Goal: Task Accomplishment & Management: Complete application form

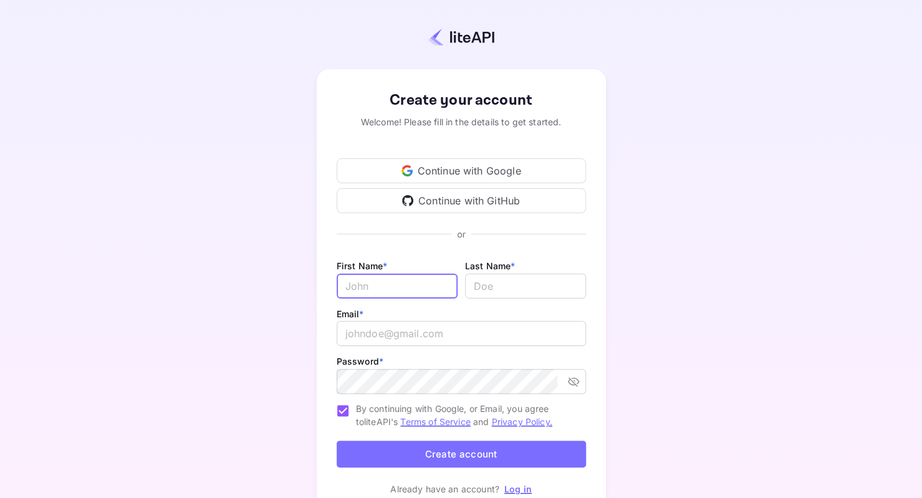
click at [374, 284] on input "Email *" at bounding box center [397, 286] width 121 height 25
type input "NAJWA"
click at [501, 286] on input "lastName" at bounding box center [525, 286] width 121 height 25
type input "SAADI"
click at [380, 330] on input "email" at bounding box center [461, 333] width 249 height 25
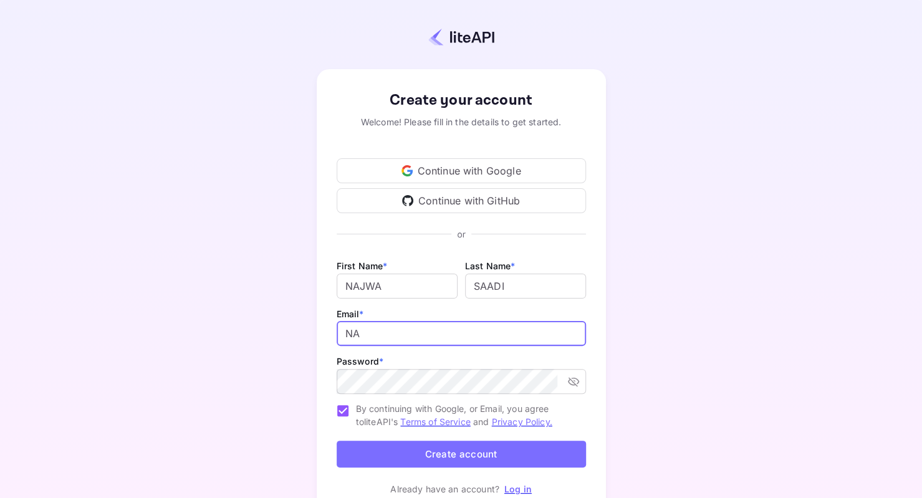
type input "N"
type input "najwa.saadi1@hotmail.com"
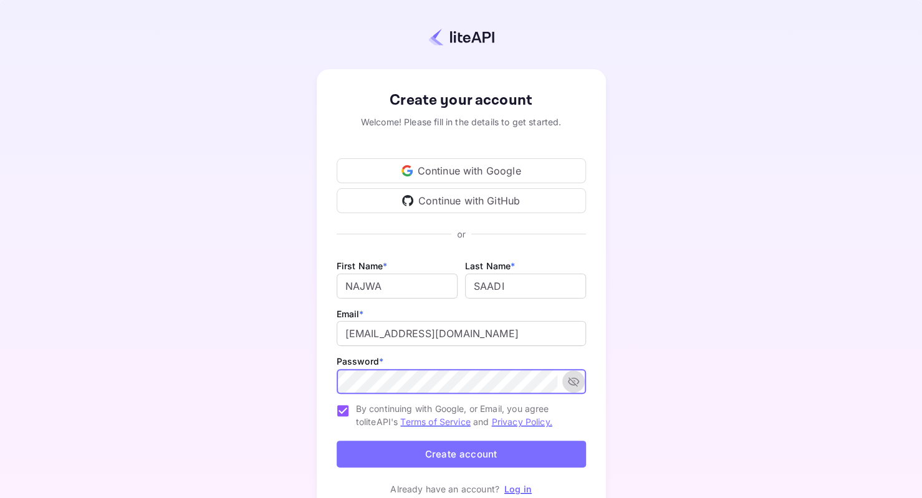
click at [577, 381] on icon "toggle password visibility" at bounding box center [572, 381] width 11 height 9
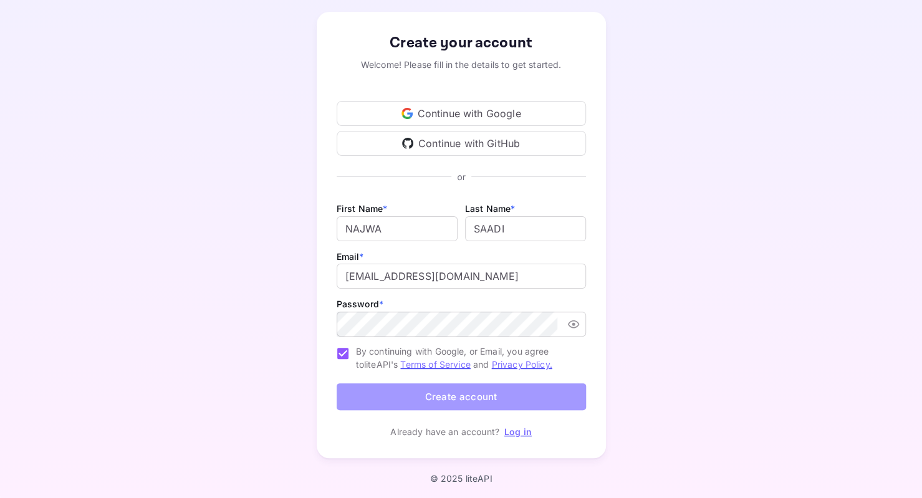
click at [464, 395] on button "Create account" at bounding box center [461, 396] width 249 height 27
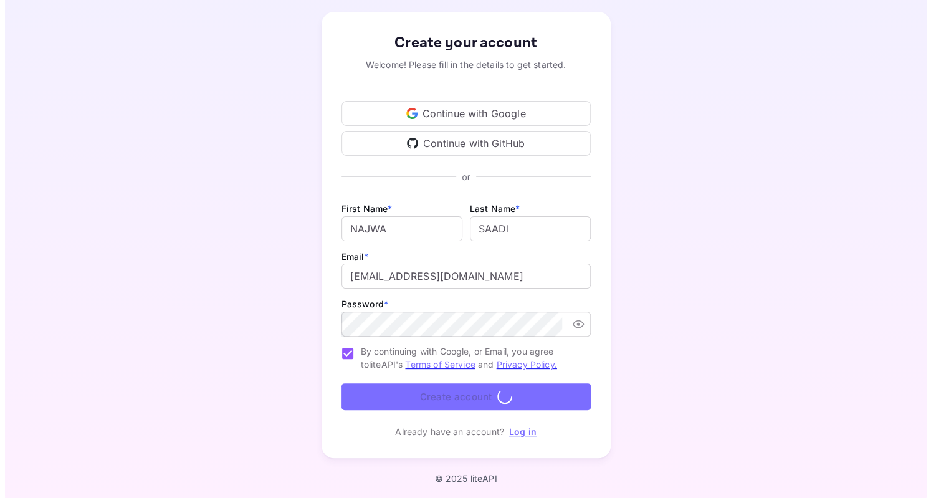
scroll to position [0, 0]
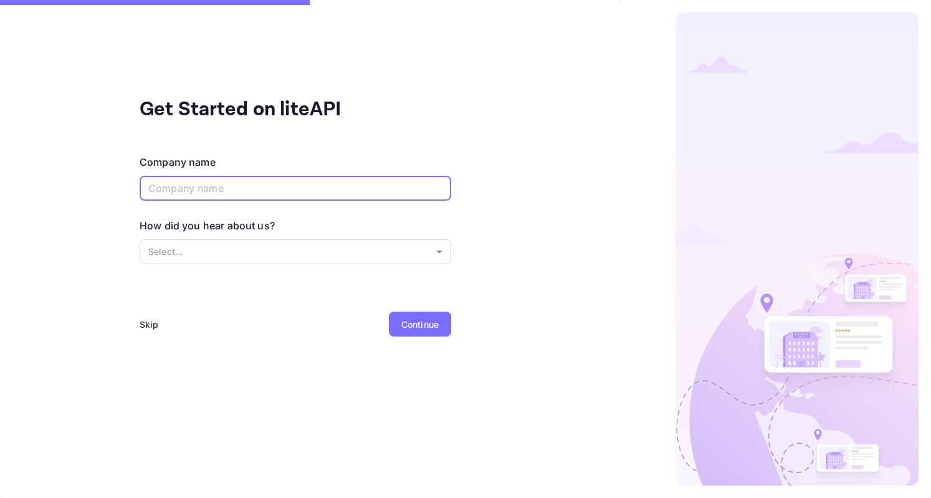
click at [176, 194] on input "text" at bounding box center [296, 188] width 312 height 25
type input "SAADI LLC"
click at [182, 253] on body "Get Started on liteAPI Company name SAADI LLC ​ How did you hear about us? Sele…" at bounding box center [465, 249] width 931 height 498
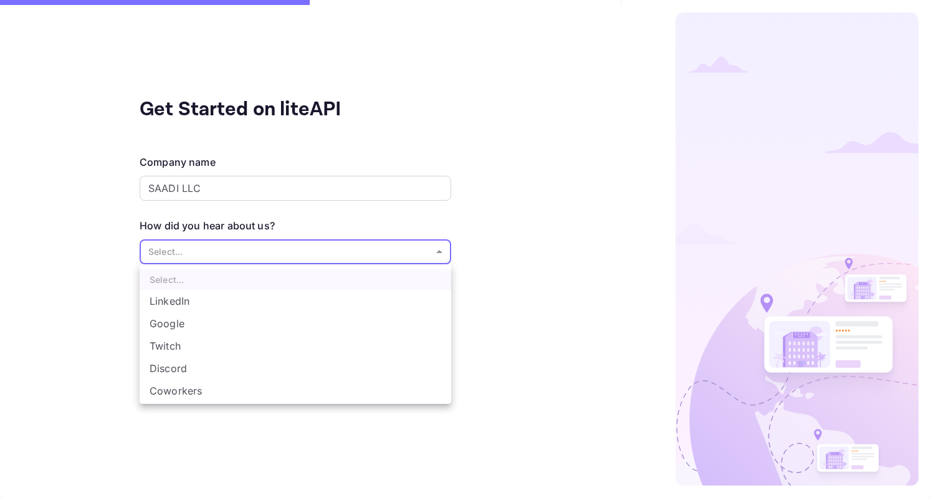
click at [175, 281] on ul "Select... LinkedIn Google Twitch Discord Coworkers Other..." at bounding box center [296, 344] width 312 height 160
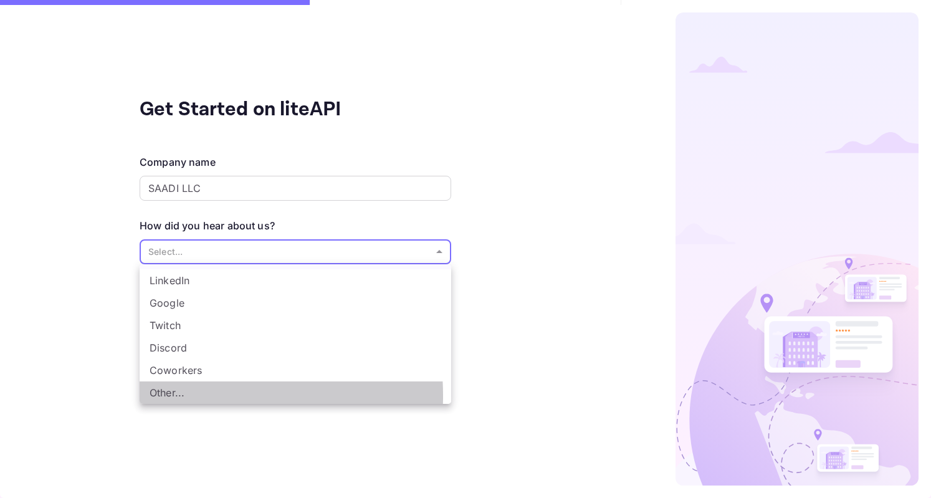
click at [168, 396] on li "Other..." at bounding box center [296, 393] width 312 height 22
type input "Other..."
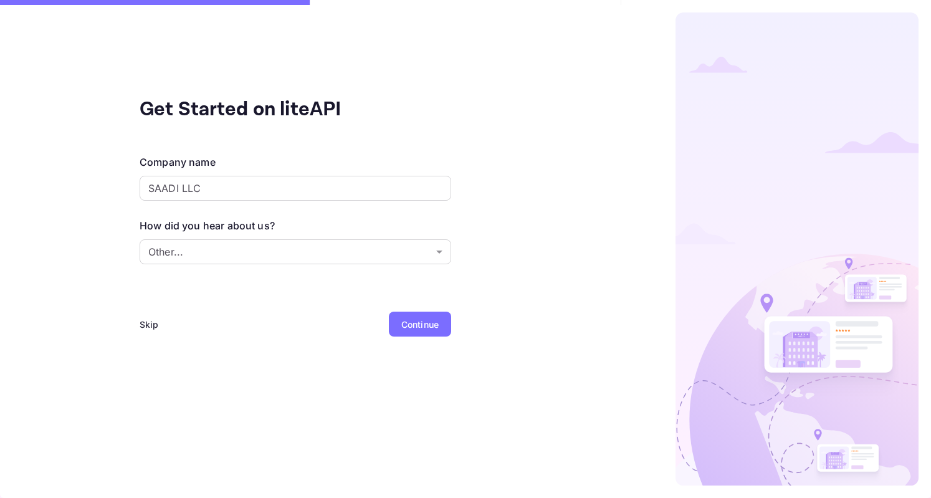
click at [414, 324] on div "Continue" at bounding box center [420, 324] width 37 height 13
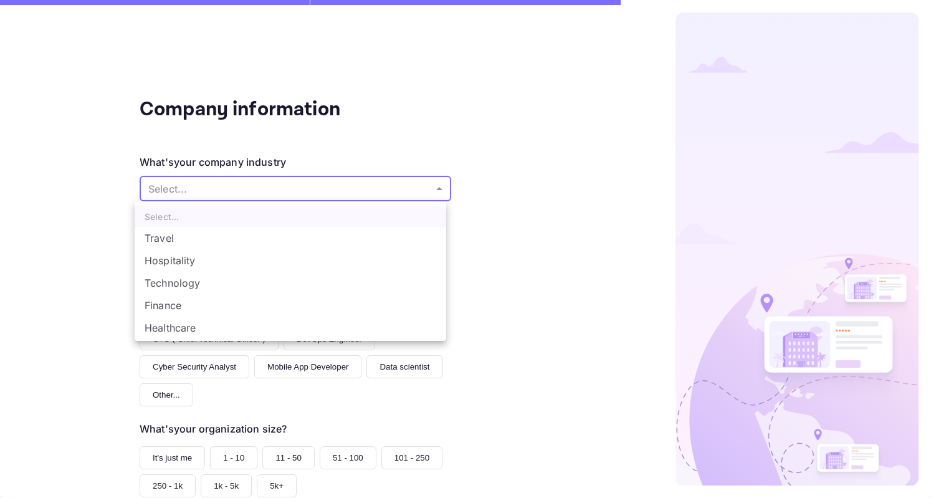
click at [424, 196] on body "Company information What's your company industry Select... ​ What best describe…" at bounding box center [465, 249] width 931 height 498
click at [45, 334] on div at bounding box center [465, 249] width 931 height 498
click at [433, 191] on body "Company information What's your company industry Select... ​ What best describe…" at bounding box center [465, 249] width 931 height 498
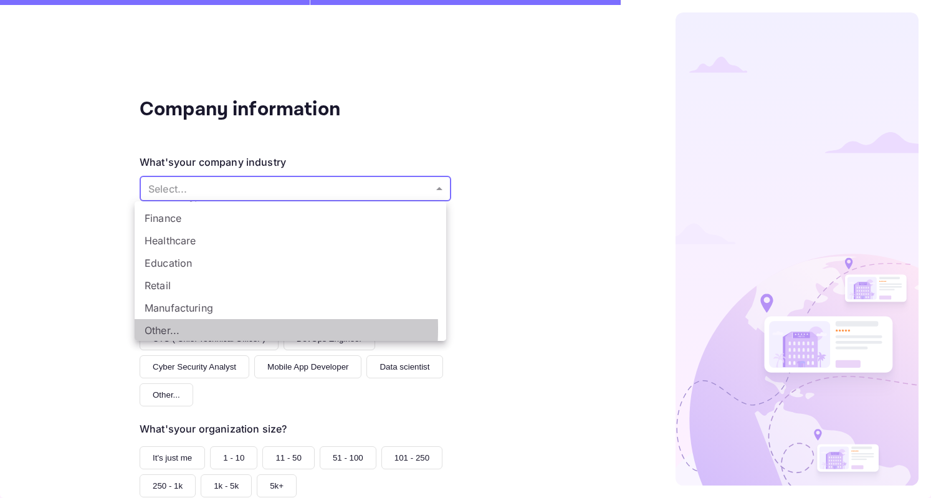
click at [176, 328] on li "Other..." at bounding box center [291, 330] width 312 height 22
type input "Other..."
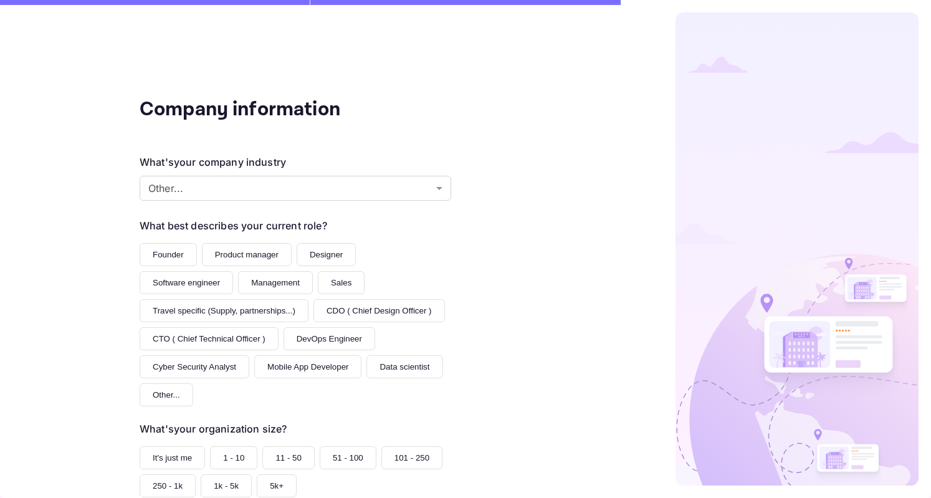
click at [155, 257] on button "Founder" at bounding box center [168, 254] width 57 height 23
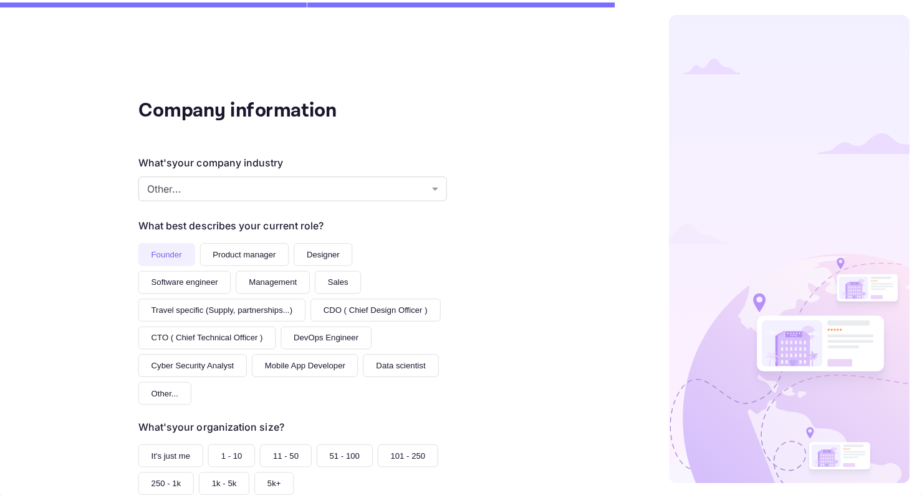
scroll to position [102, 0]
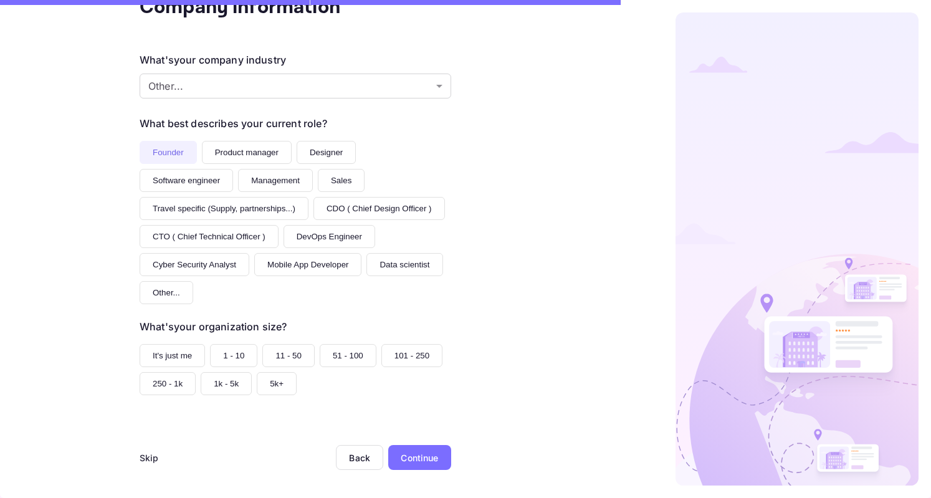
click at [167, 352] on button "It's just me" at bounding box center [172, 355] width 65 height 23
click at [412, 457] on div "Continue" at bounding box center [419, 457] width 37 height 13
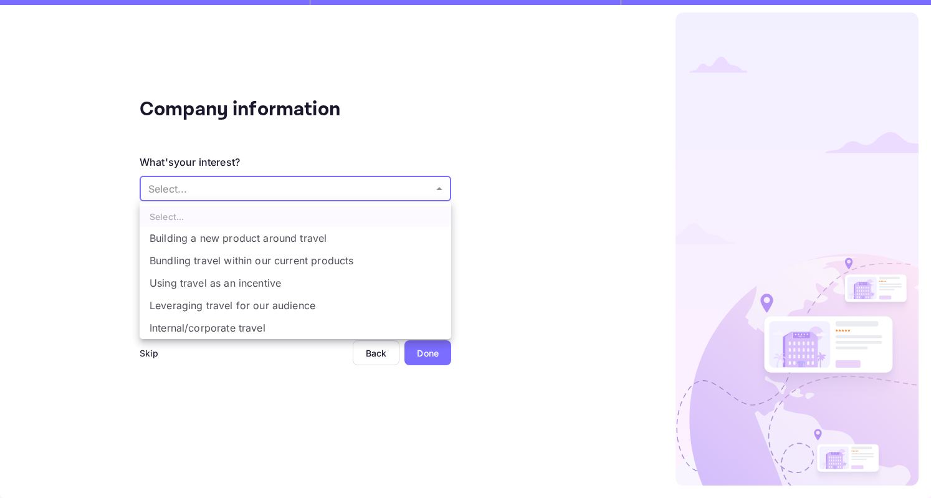
click at [434, 183] on body "Company information What's your interest? Select... ​ Do you have any previous …" at bounding box center [465, 249] width 931 height 498
click at [147, 352] on div at bounding box center [465, 249] width 931 height 498
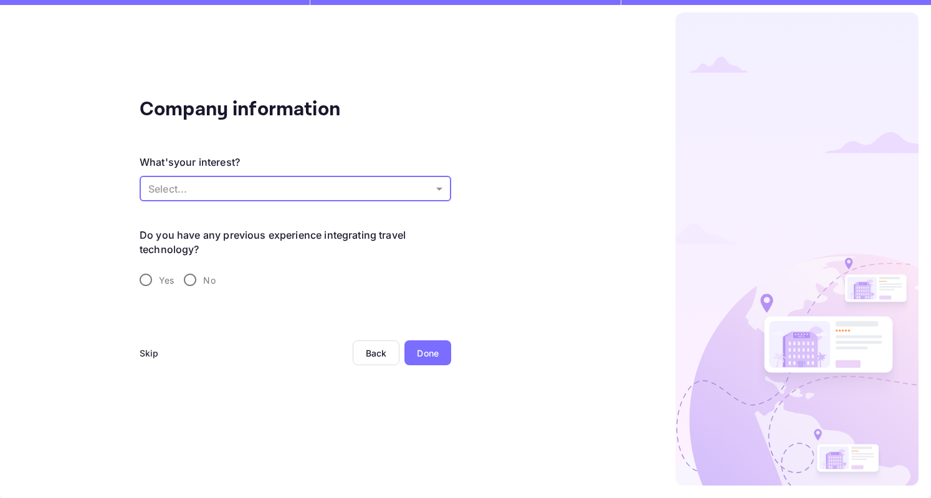
click at [151, 349] on div "Skip" at bounding box center [149, 353] width 19 height 13
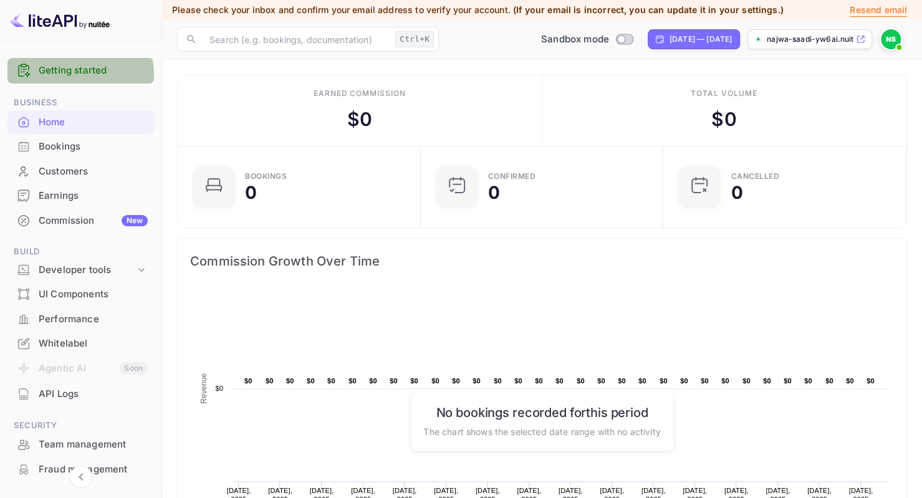
click at [74, 74] on link "Getting started" at bounding box center [93, 71] width 109 height 14
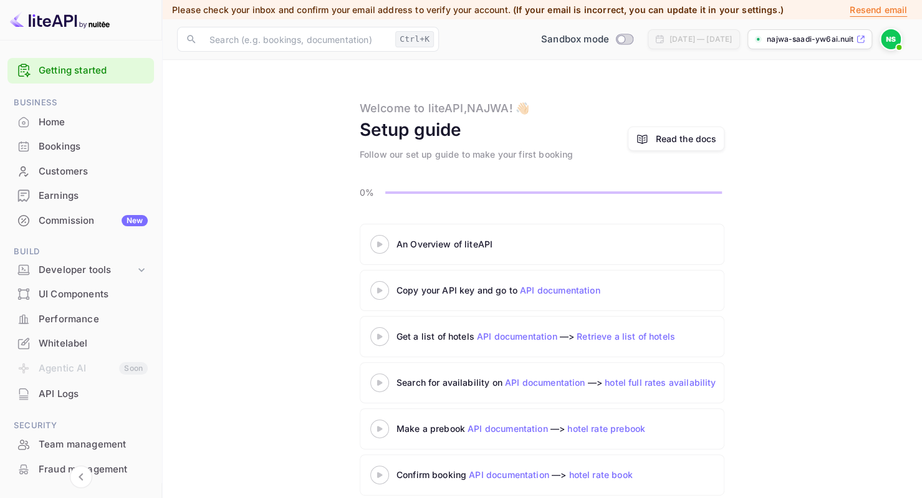
click at [379, 244] on 3 at bounding box center [379, 244] width 5 height 6
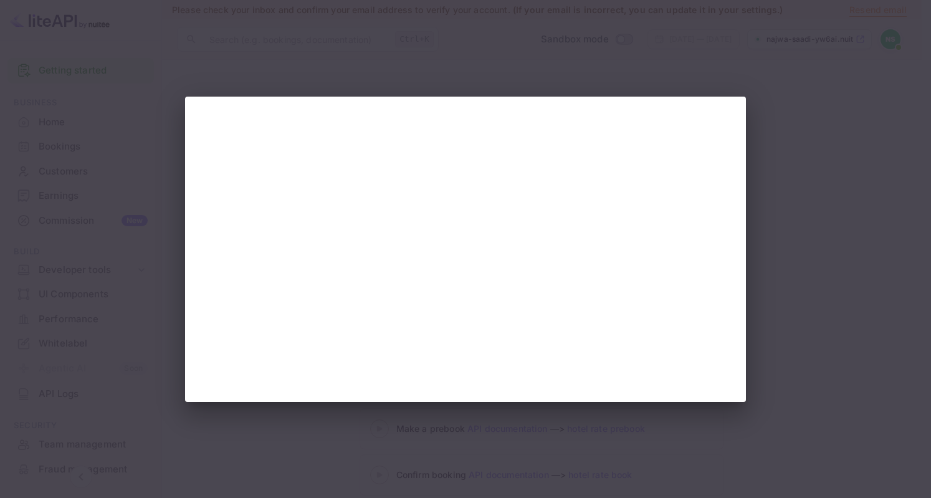
click at [135, 316] on div at bounding box center [465, 249] width 931 height 498
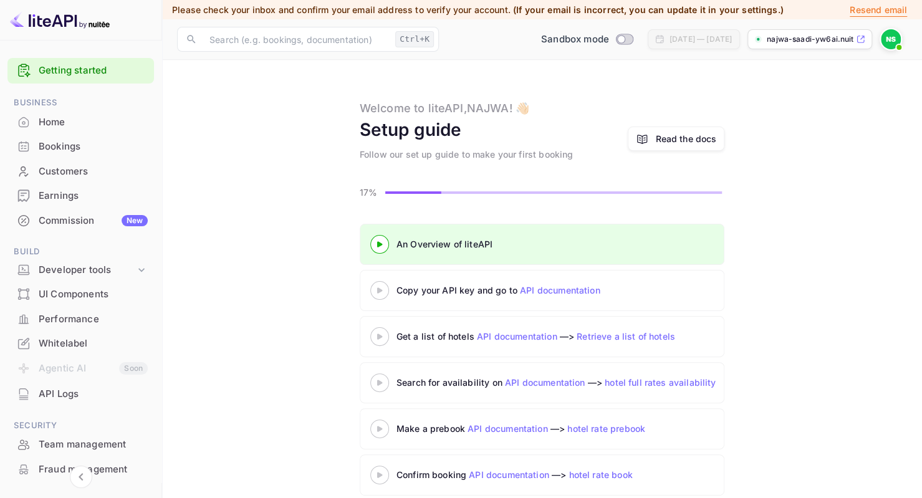
click at [378, 289] on 3 at bounding box center [379, 290] width 5 height 6
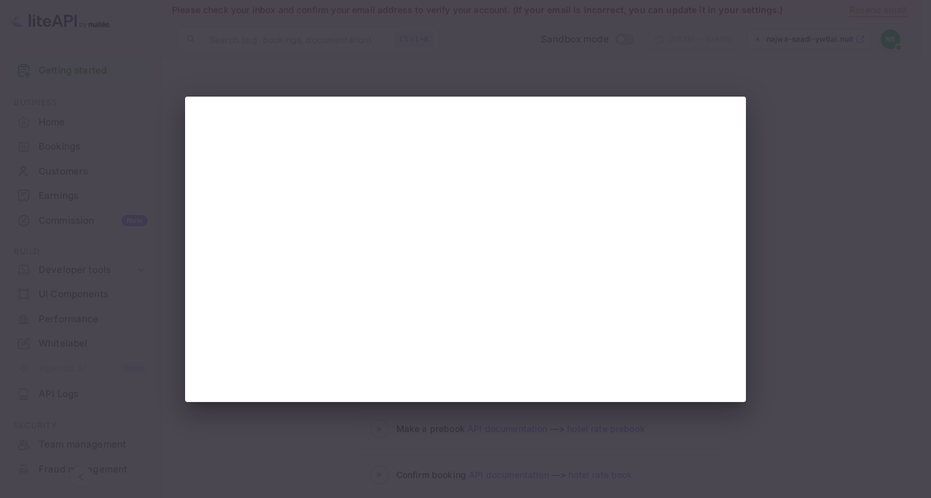
click at [49, 270] on div at bounding box center [465, 249] width 931 height 498
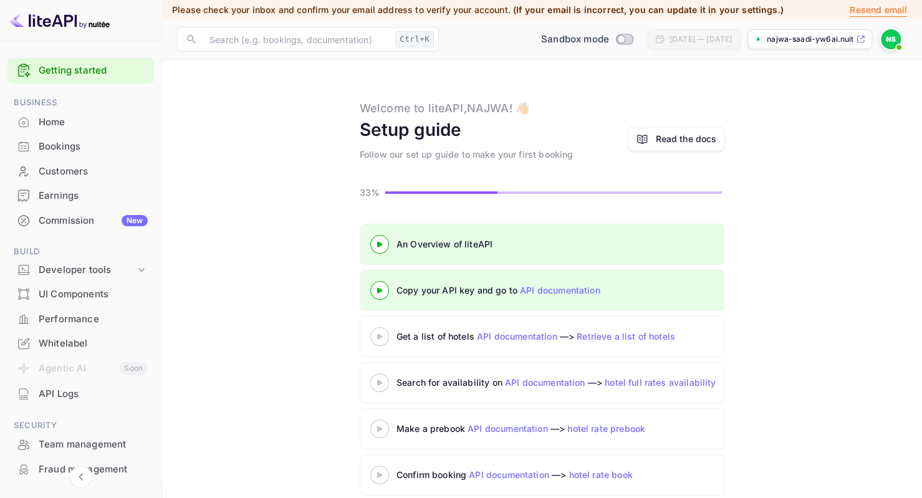
click at [373, 288] on icon at bounding box center [380, 290] width 44 height 6
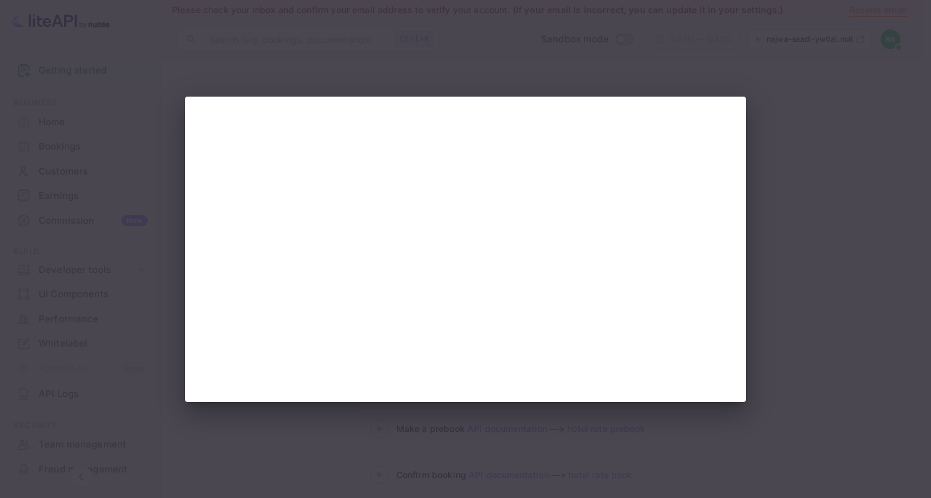
click at [779, 305] on div at bounding box center [465, 249] width 931 height 498
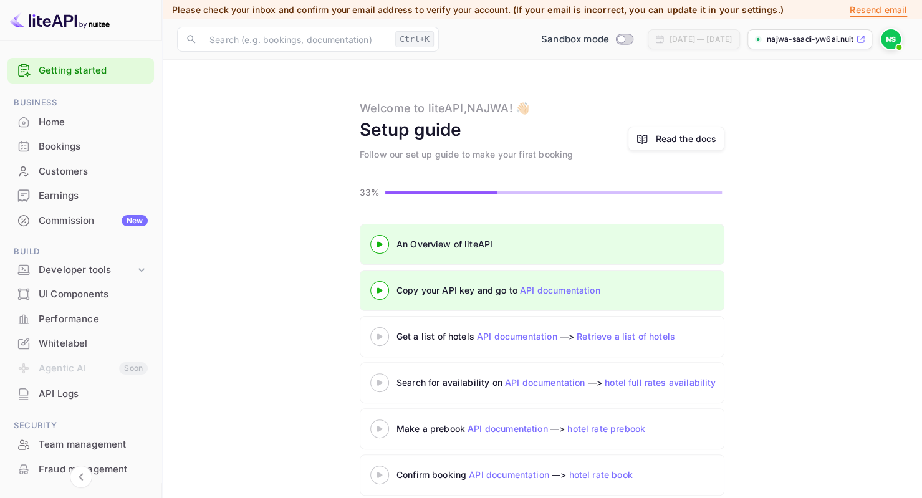
click at [890, 41] on img at bounding box center [891, 39] width 20 height 20
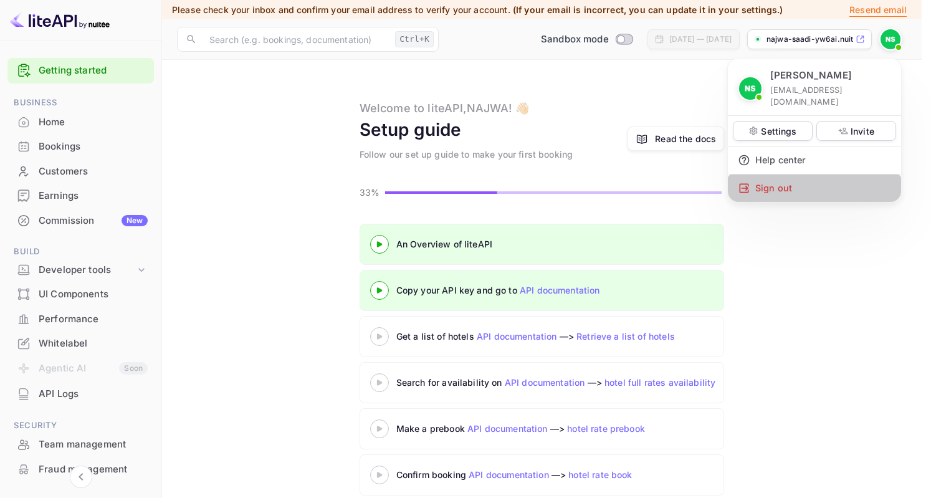
click at [760, 178] on div "Sign out" at bounding box center [814, 188] width 173 height 27
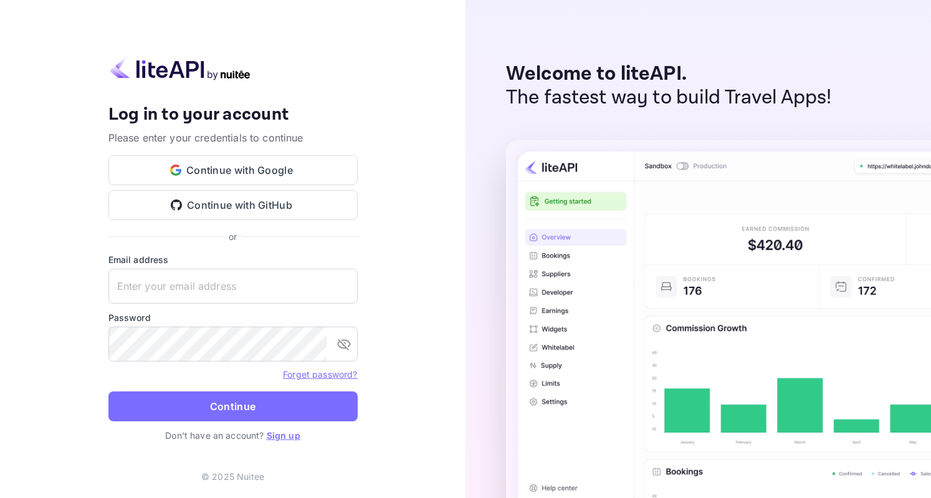
type input "najwa.saadi1@hotmail.com"
click at [340, 344] on icon "toggle password visibility" at bounding box center [344, 344] width 15 height 15
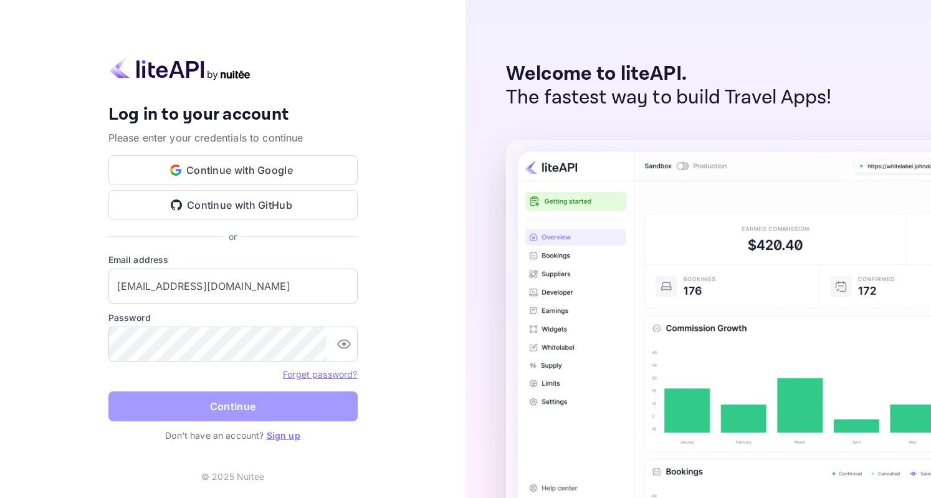
click at [196, 406] on button "Continue" at bounding box center [232, 407] width 249 height 30
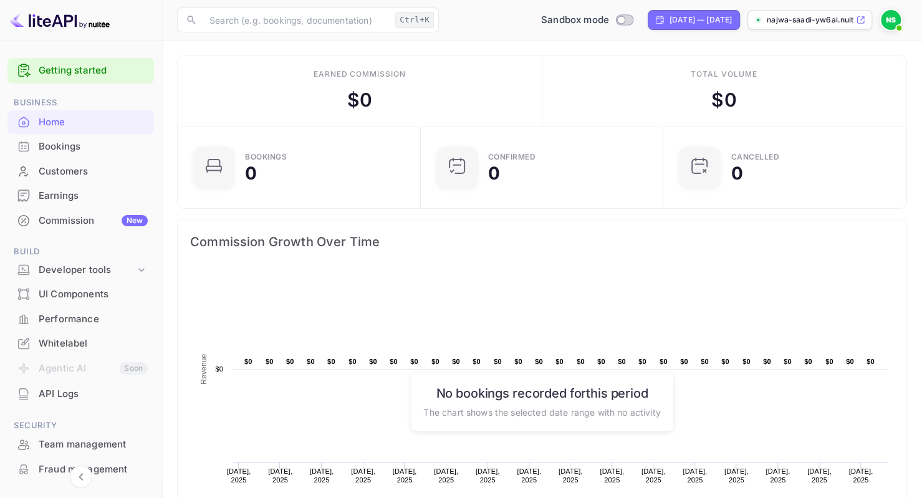
scroll to position [29, 0]
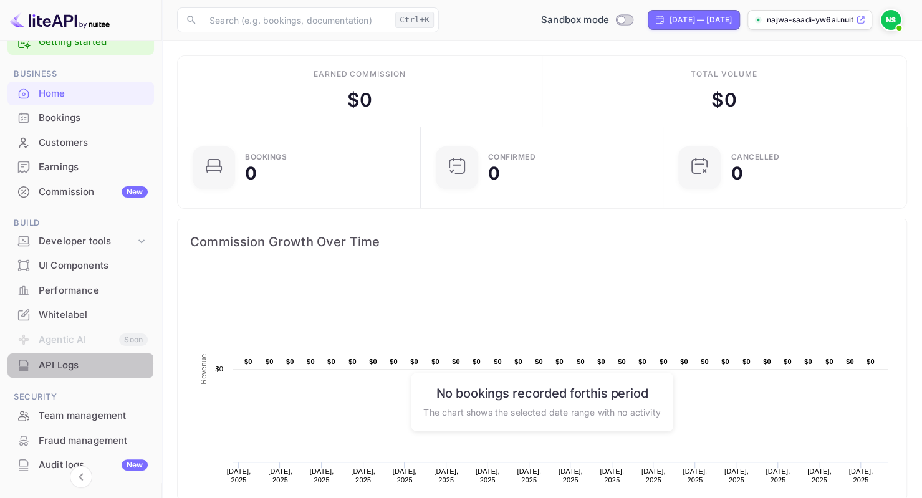
click at [54, 363] on div "API Logs" at bounding box center [93, 366] width 109 height 14
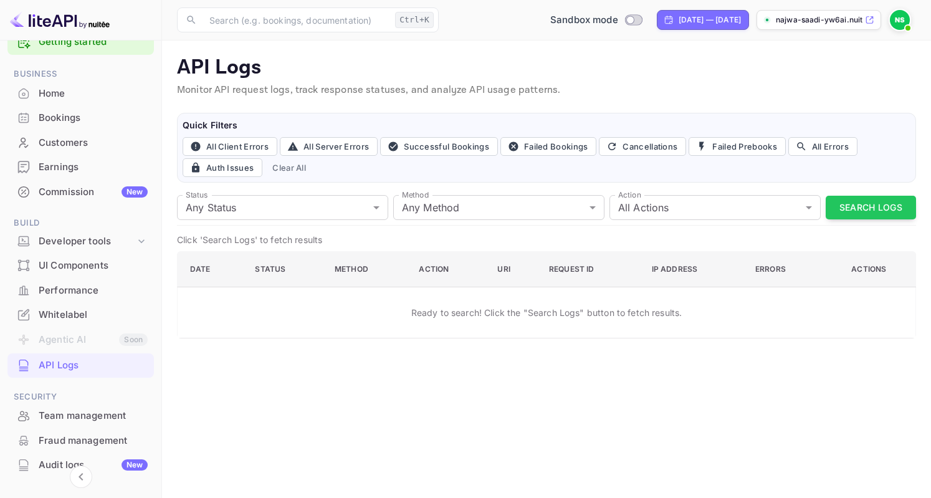
click at [900, 20] on img at bounding box center [900, 20] width 20 height 20
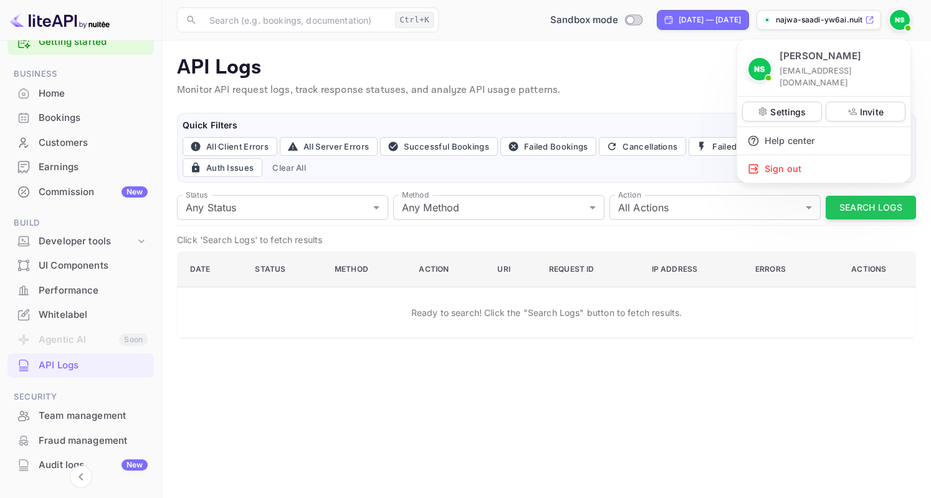
click at [900, 20] on div at bounding box center [465, 249] width 931 height 498
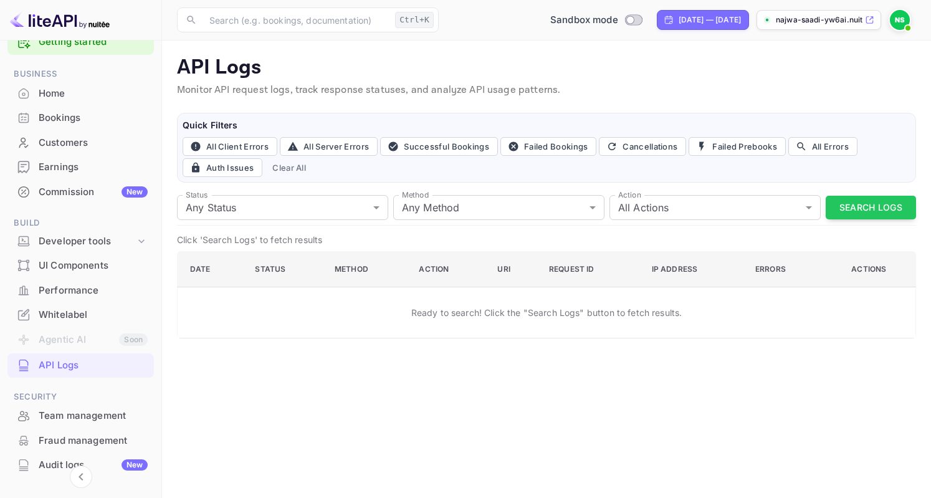
click at [236, 22] on input "text" at bounding box center [296, 19] width 188 height 25
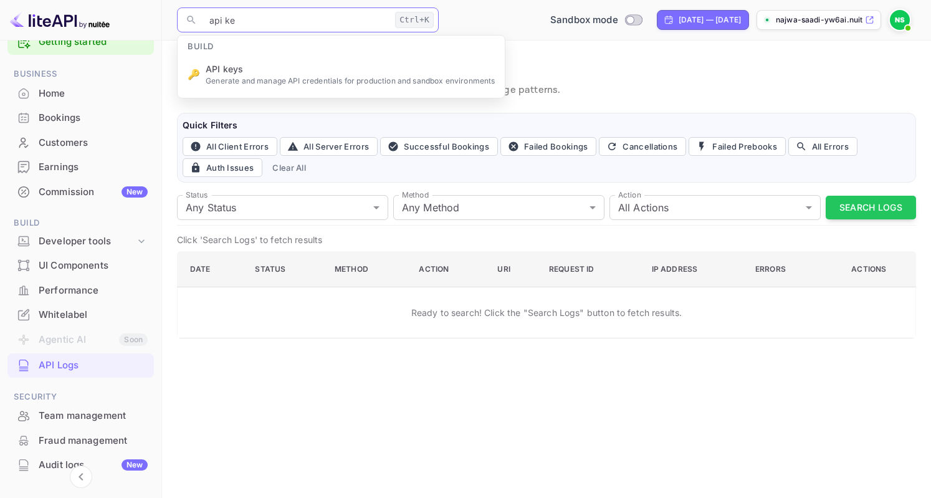
type input "api key"
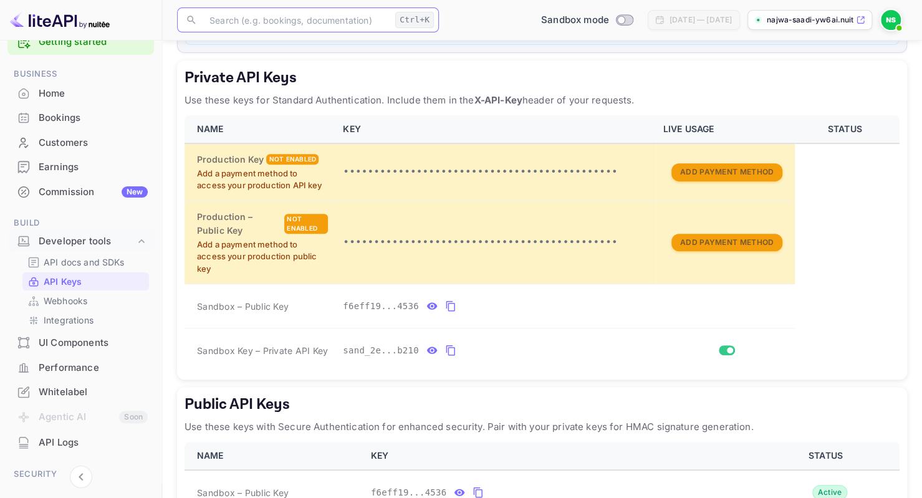
scroll to position [205, 0]
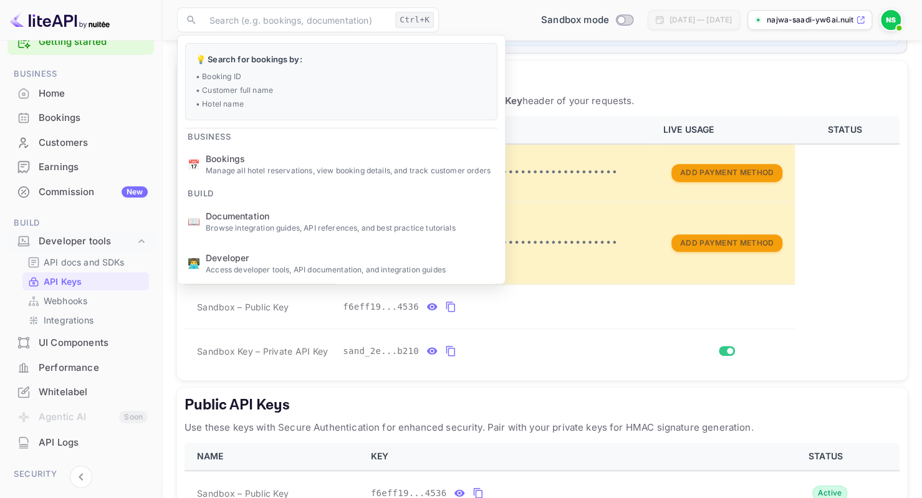
click at [878, 266] on table "NAME KEY LIVE USAGE STATUS Production Key Not enabled Add a payment method to a…" at bounding box center [542, 244] width 715 height 257
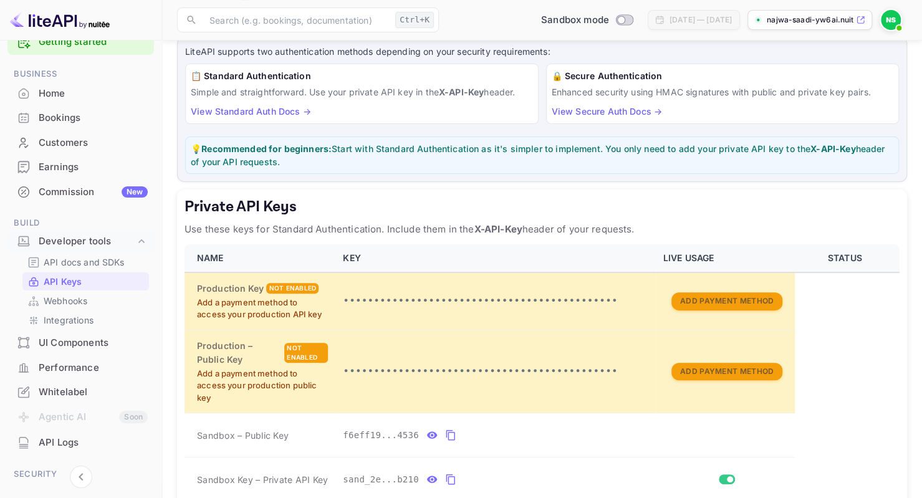
scroll to position [0, 0]
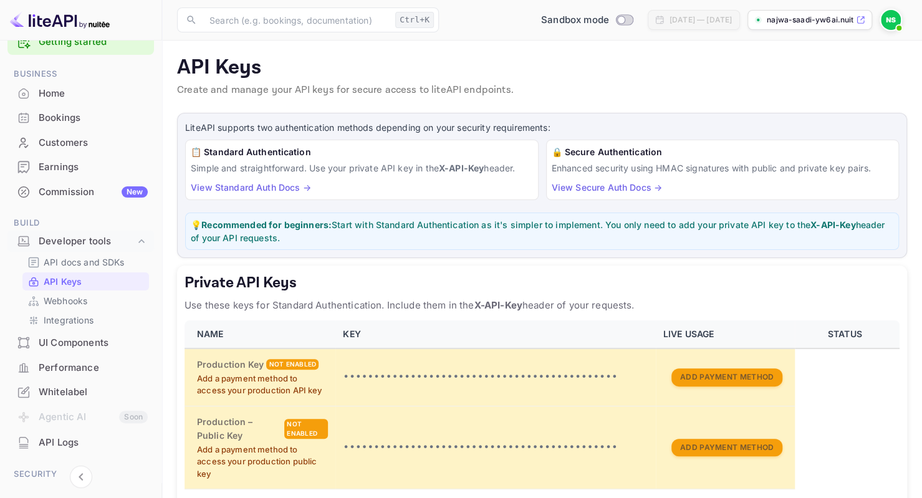
click at [826, 23] on p "najwa-saadi-yw6ai.nuit..." at bounding box center [810, 19] width 87 height 11
click at [69, 95] on div "Home" at bounding box center [93, 94] width 109 height 14
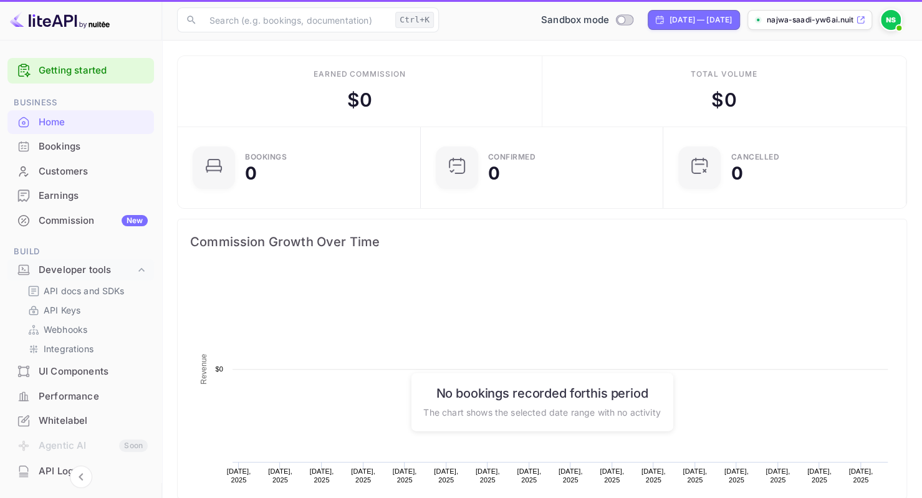
scroll to position [193, 226]
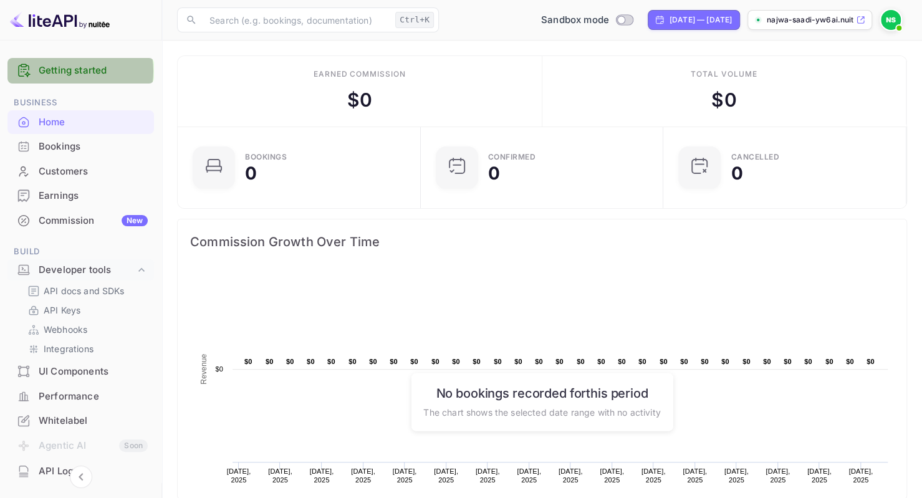
click at [72, 71] on link "Getting started" at bounding box center [93, 71] width 109 height 14
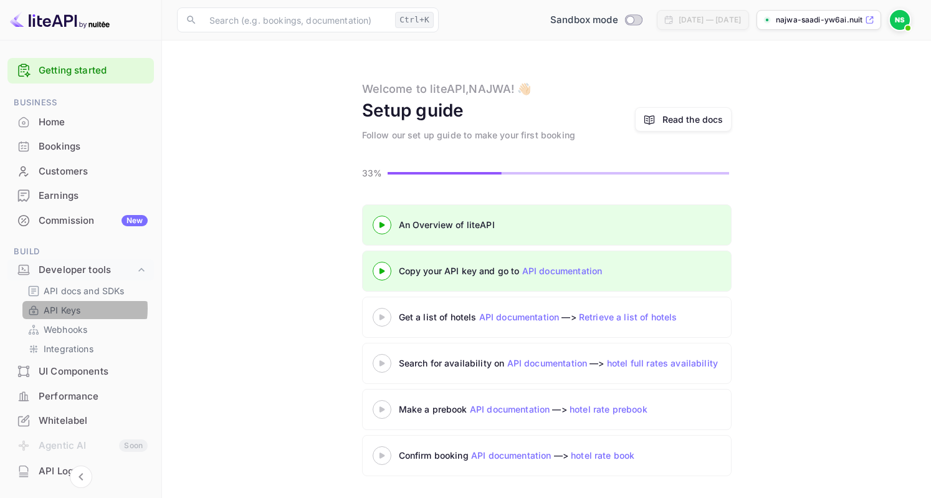
click at [67, 309] on p "API Keys" at bounding box center [62, 310] width 37 height 13
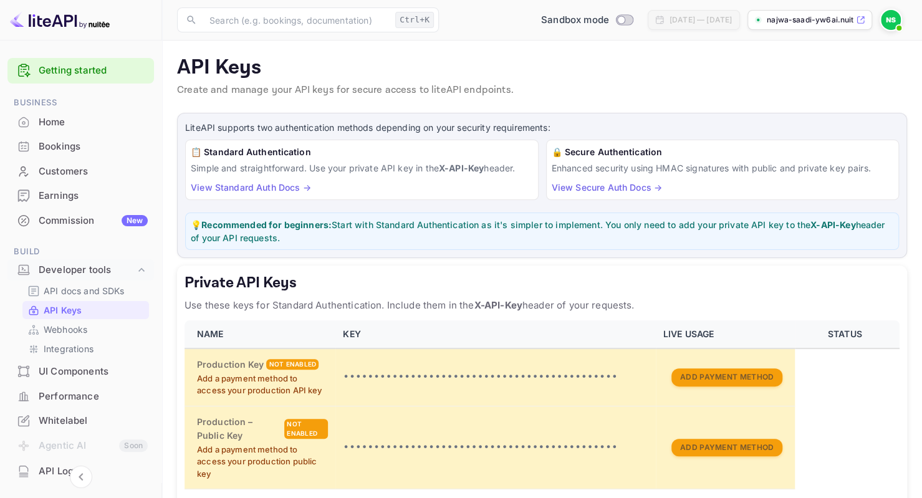
click at [238, 188] on link "View Standard Auth Docs →" at bounding box center [251, 187] width 120 height 11
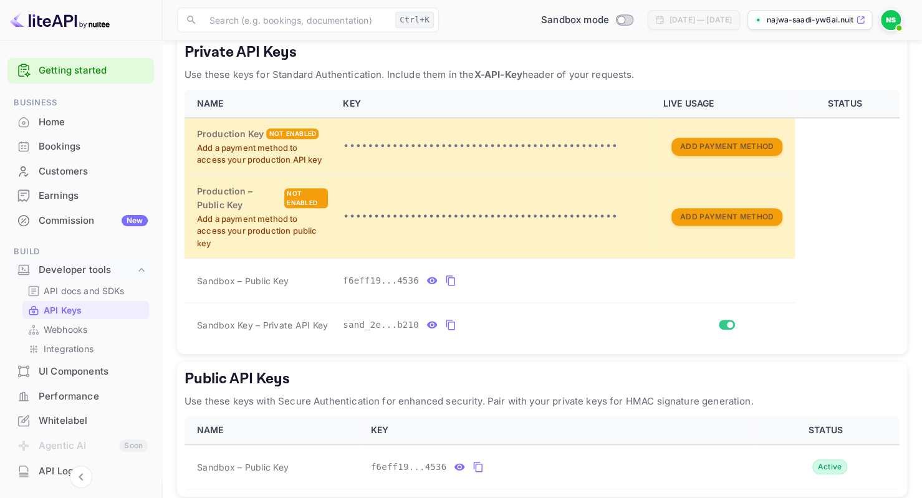
scroll to position [283, 0]
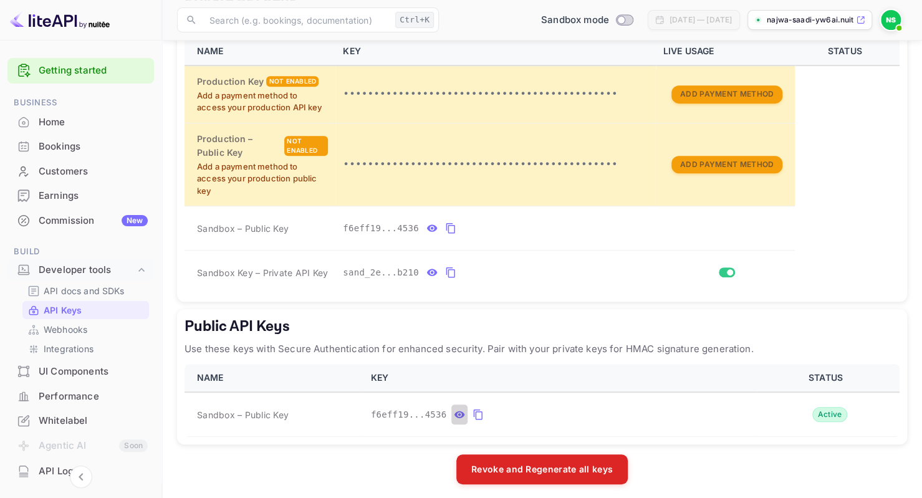
click at [455, 412] on icon "public api keys table" at bounding box center [460, 415] width 11 height 7
click at [574, 411] on icon "public api keys table" at bounding box center [579, 415] width 10 height 9
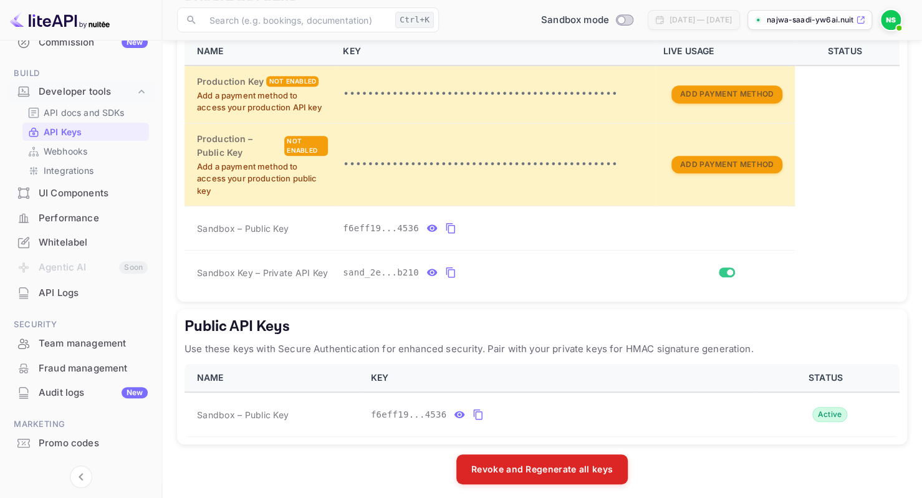
scroll to position [205, 0]
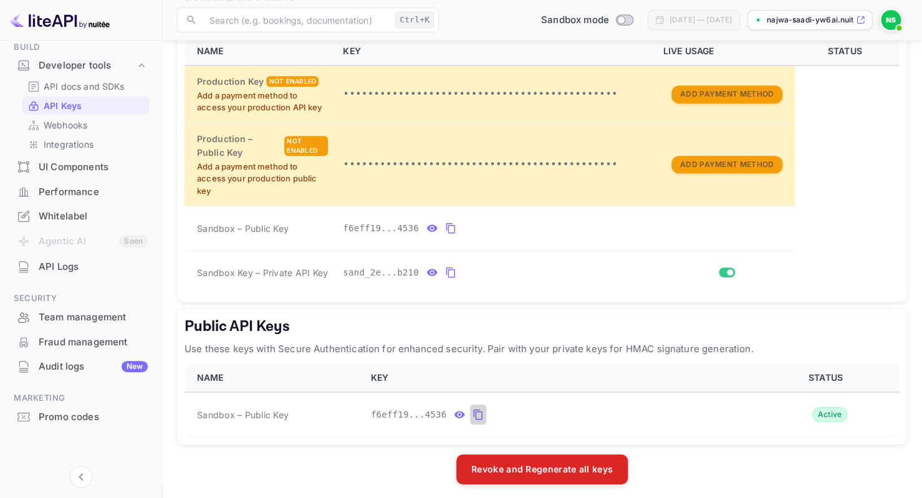
click at [473, 413] on icon "public api keys table" at bounding box center [478, 414] width 11 height 15
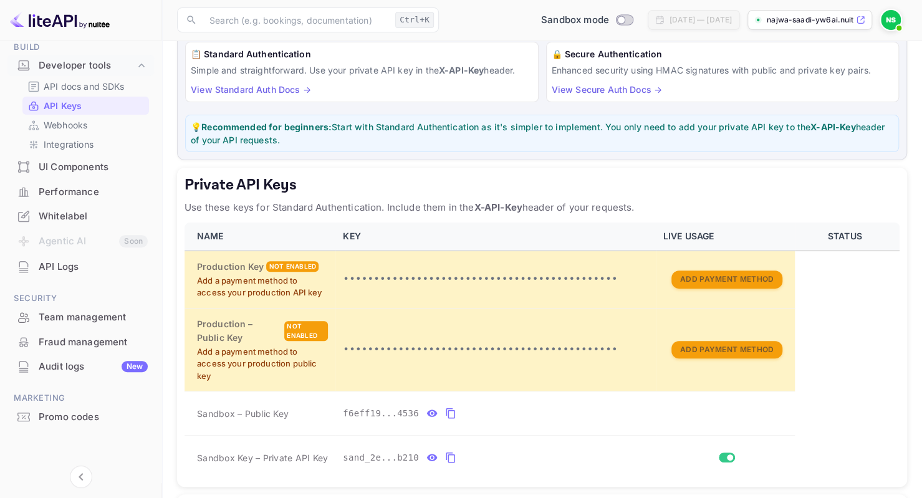
scroll to position [0, 0]
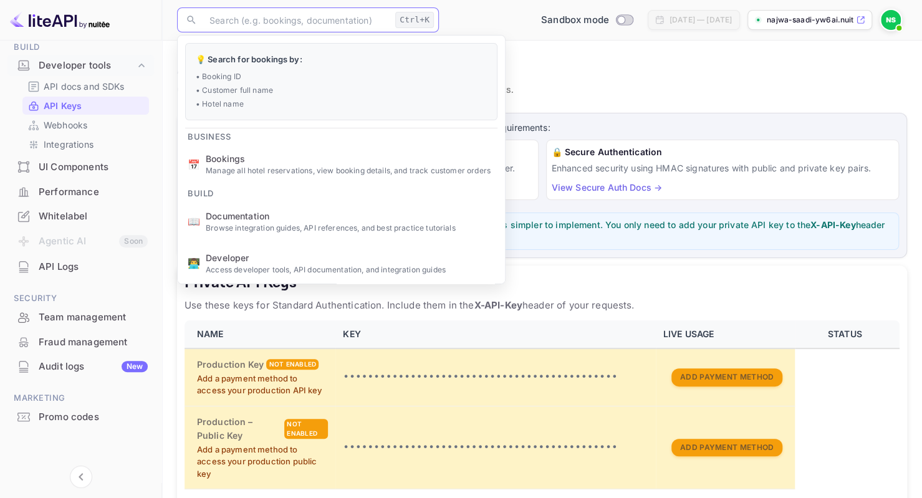
paste input "f6eff19b-335f-416c-94ce-04b6d5db4536"
type input "f6eff19b-335f-416c-94ce-04b6d5db4536"
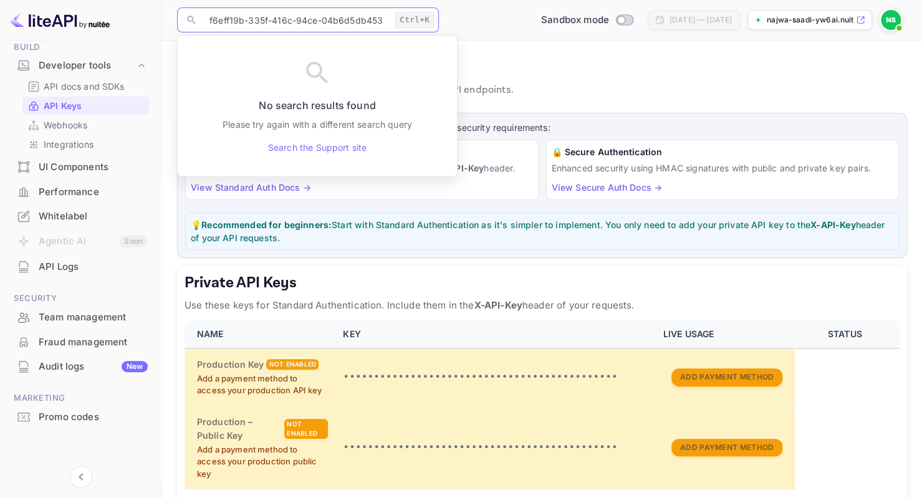
drag, startPoint x: 389, startPoint y: 19, endPoint x: 183, endPoint y: 21, distance: 205.8
click at [183, 21] on div "​ f6eff19b-335f-416c-94ce-04b6d5db4536 Ctrl+K ​" at bounding box center [308, 19] width 262 height 25
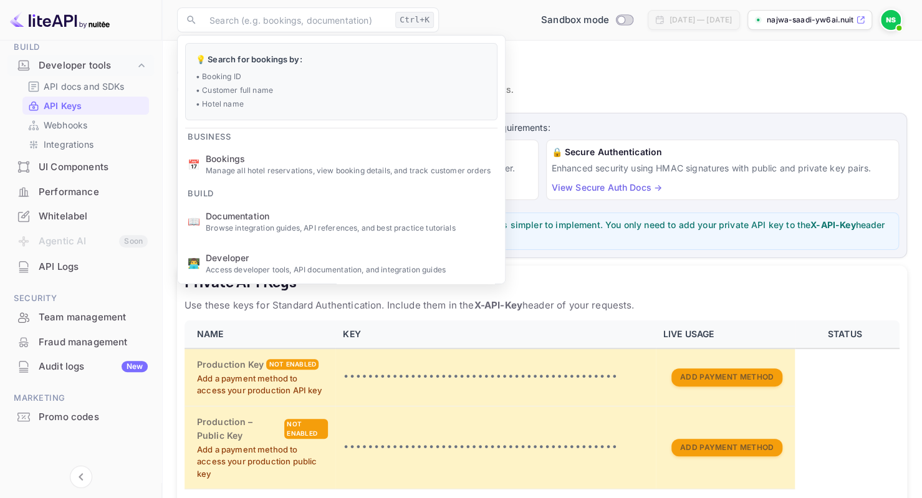
click at [624, 69] on p "API Keys" at bounding box center [542, 67] width 730 height 25
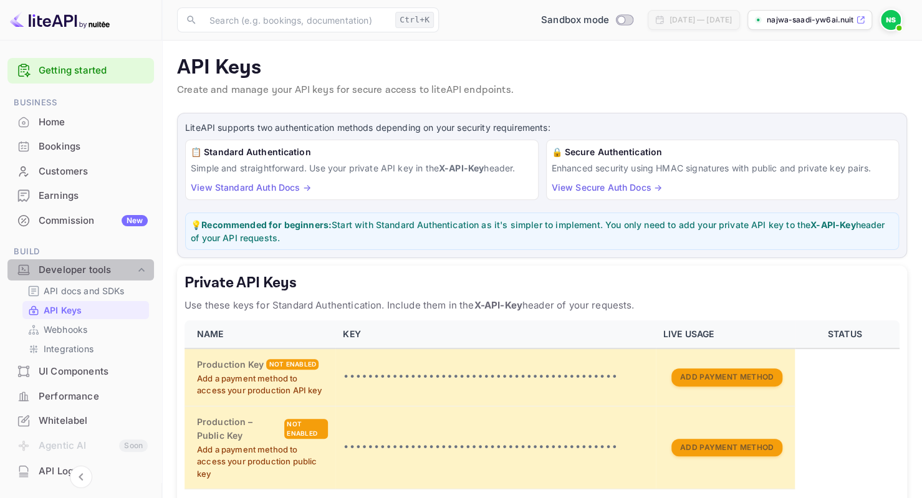
click at [128, 269] on div "Developer tools" at bounding box center [87, 270] width 97 height 14
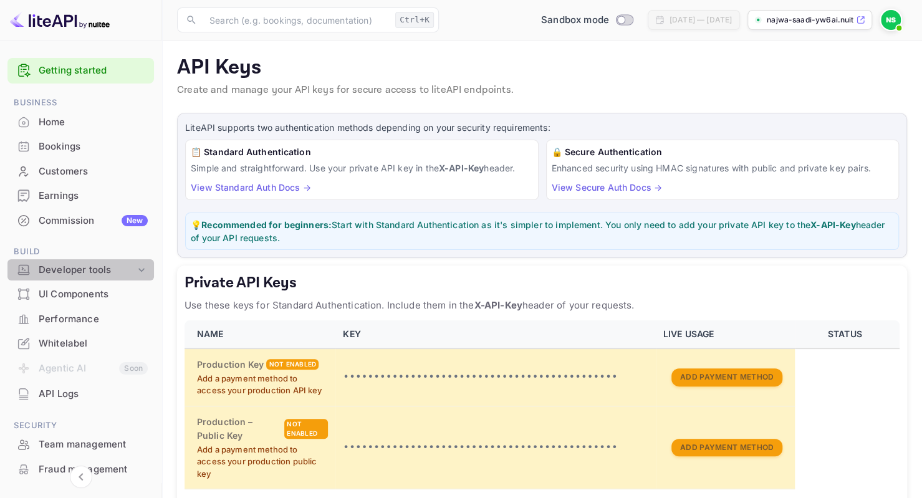
click at [131, 269] on div "Developer tools" at bounding box center [87, 270] width 97 height 14
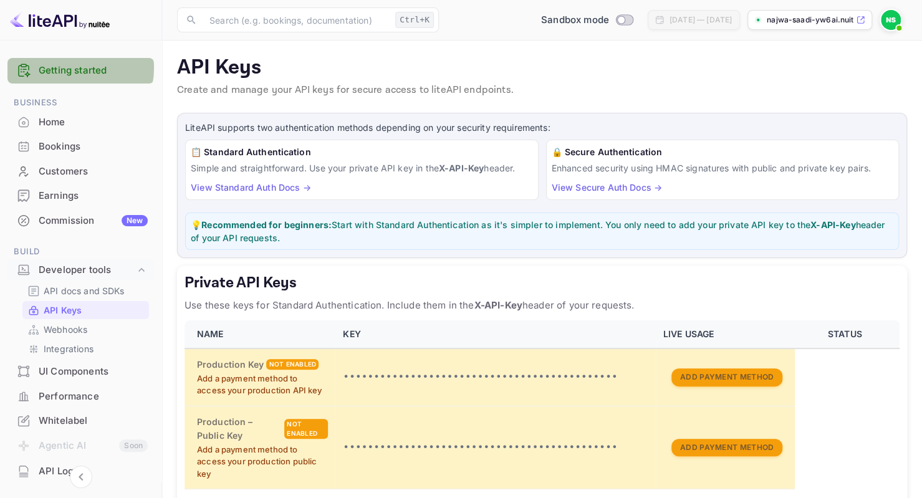
click at [77, 68] on link "Getting started" at bounding box center [93, 71] width 109 height 14
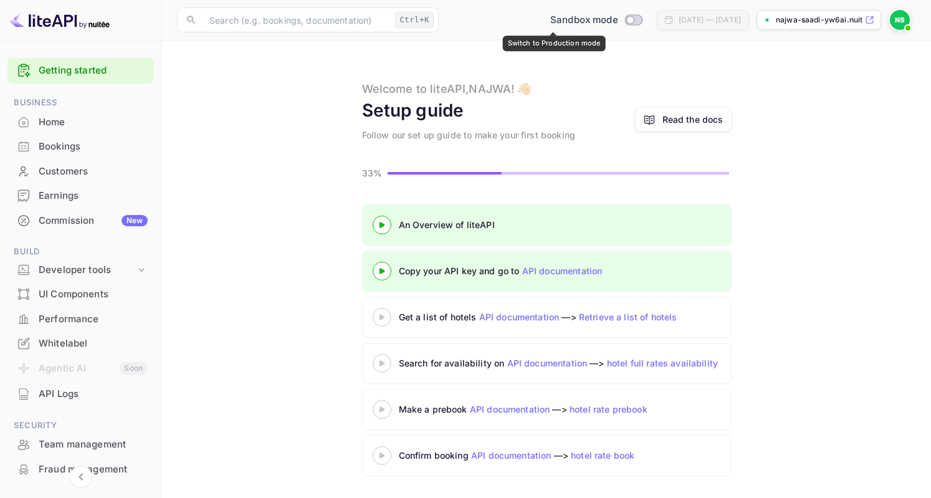
click at [618, 22] on input "Switch to Production mode" at bounding box center [630, 20] width 25 height 8
checkbox input "false"
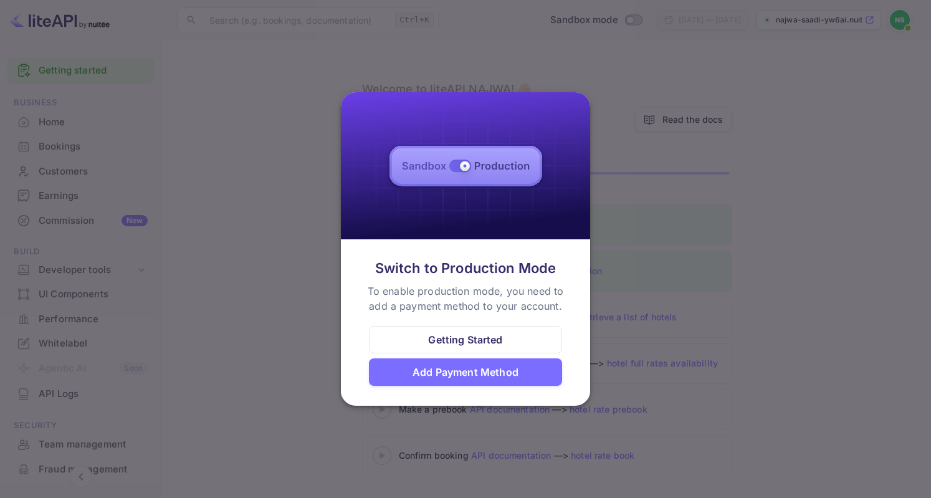
click at [660, 194] on div at bounding box center [465, 249] width 931 height 498
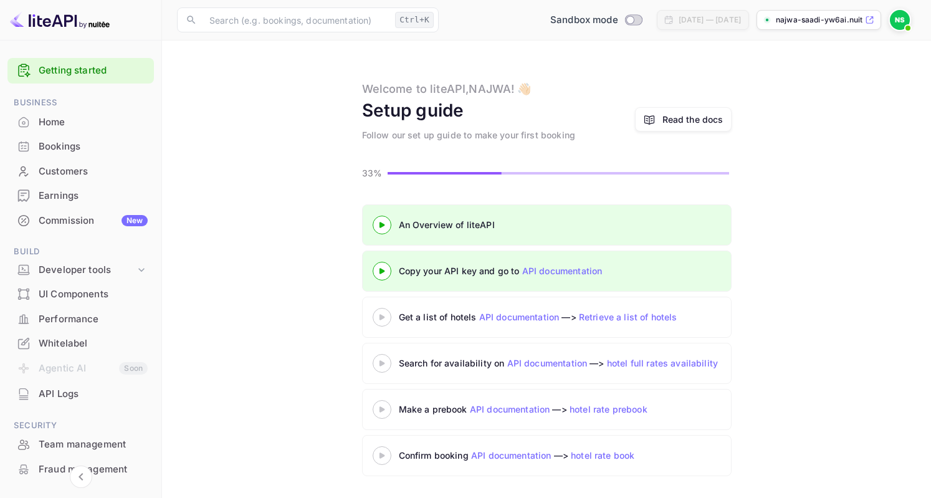
click at [675, 116] on div "Read the docs" at bounding box center [693, 119] width 61 height 13
